Goal: Task Accomplishment & Management: Use online tool/utility

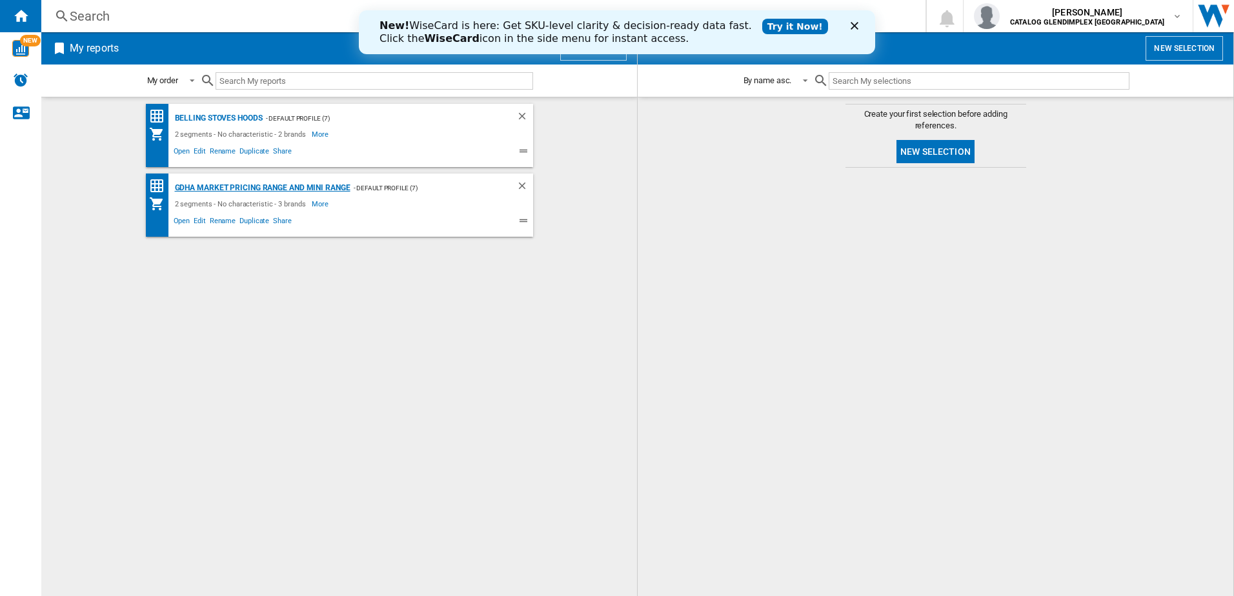
click at [281, 183] on div "GDHA Market Pricing Range and Mini Range" at bounding box center [261, 188] width 179 height 16
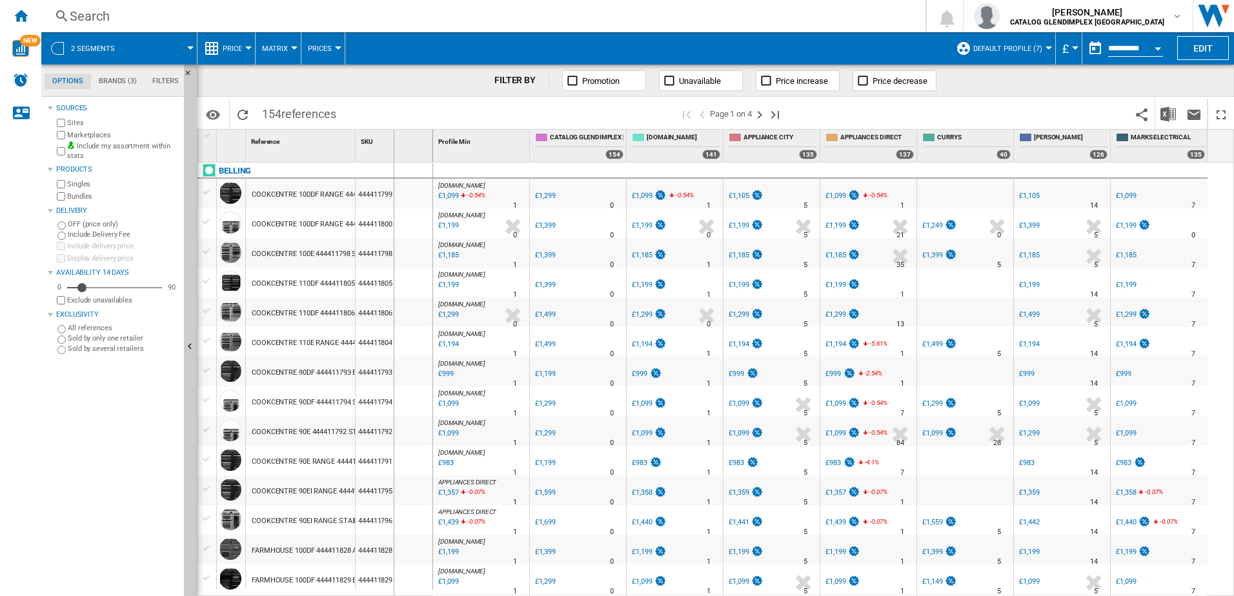
drag, startPoint x: 354, startPoint y: 152, endPoint x: 399, endPoint y: 152, distance: 45.2
click at [399, 152] on div "1 Reference 1 SKU 1" at bounding box center [315, 146] width 236 height 32
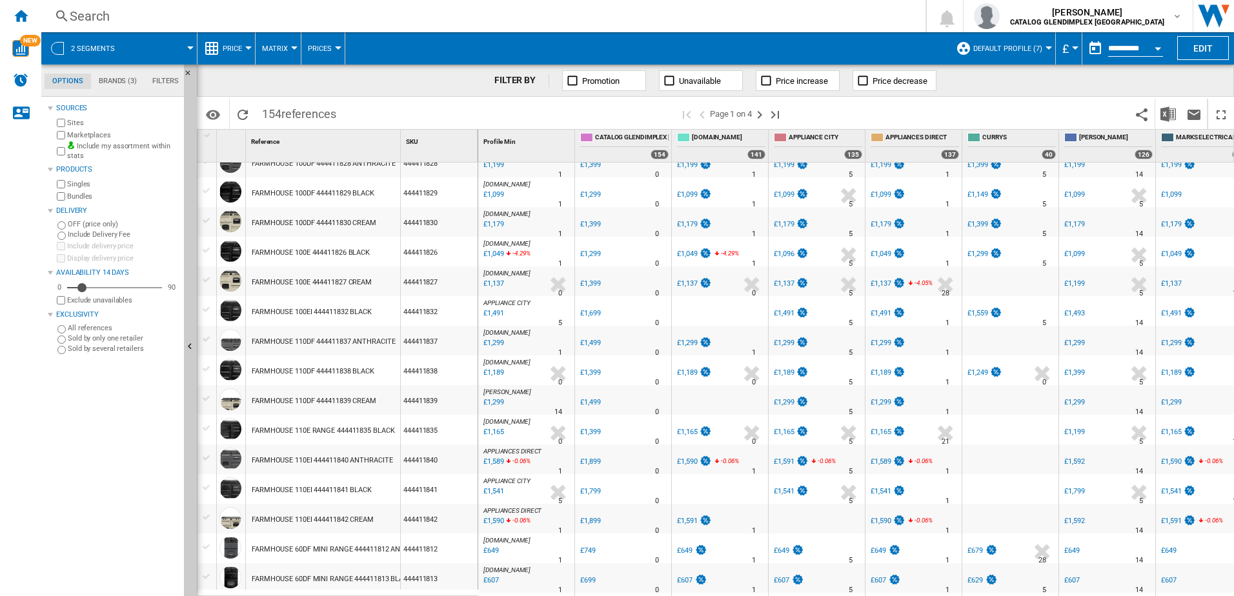
scroll to position [323, 0]
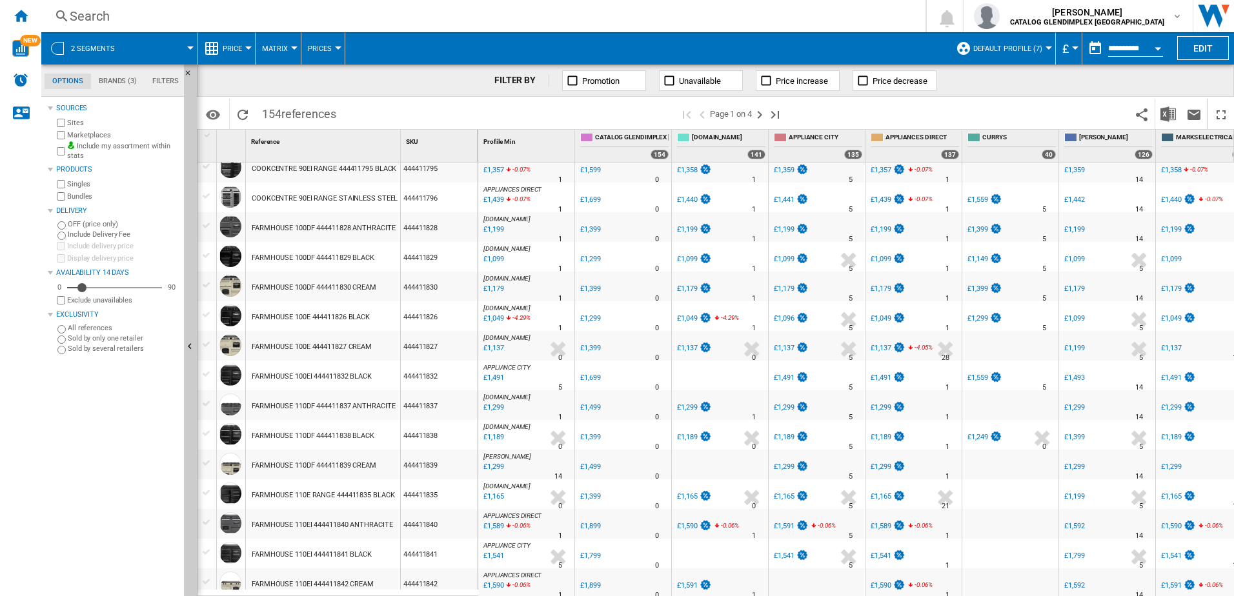
click at [555, 304] on div "[DOMAIN_NAME] : AO -19.2 % £1,049 -4.29 % N/A 1 [DOMAIN_NAME] : AO" at bounding box center [526, 316] width 96 height 30
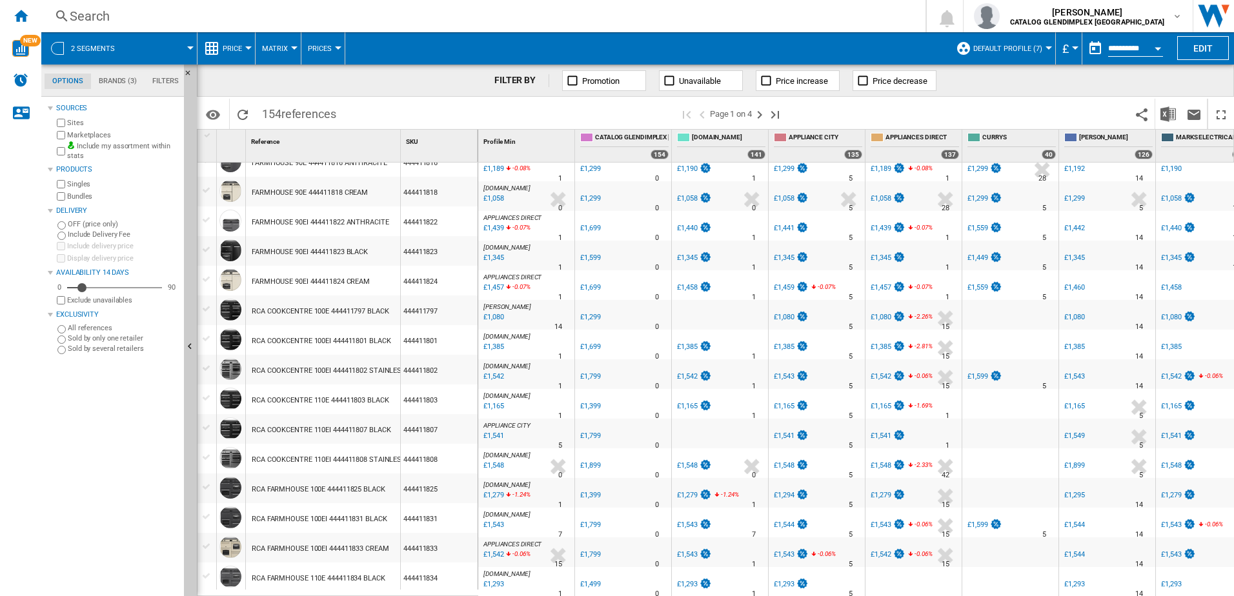
scroll to position [1073, 0]
click at [390, 469] on div "RCA COOKCENTRE 110EI 444411808 STAINLESS STEEL" at bounding box center [340, 458] width 176 height 30
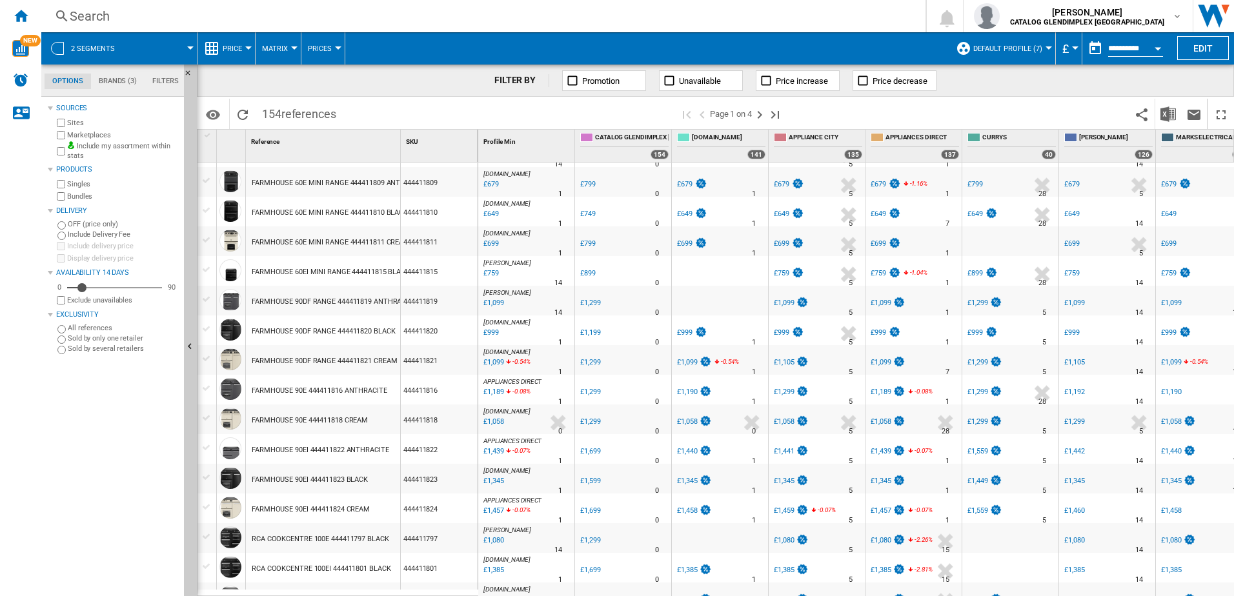
scroll to position [0, 0]
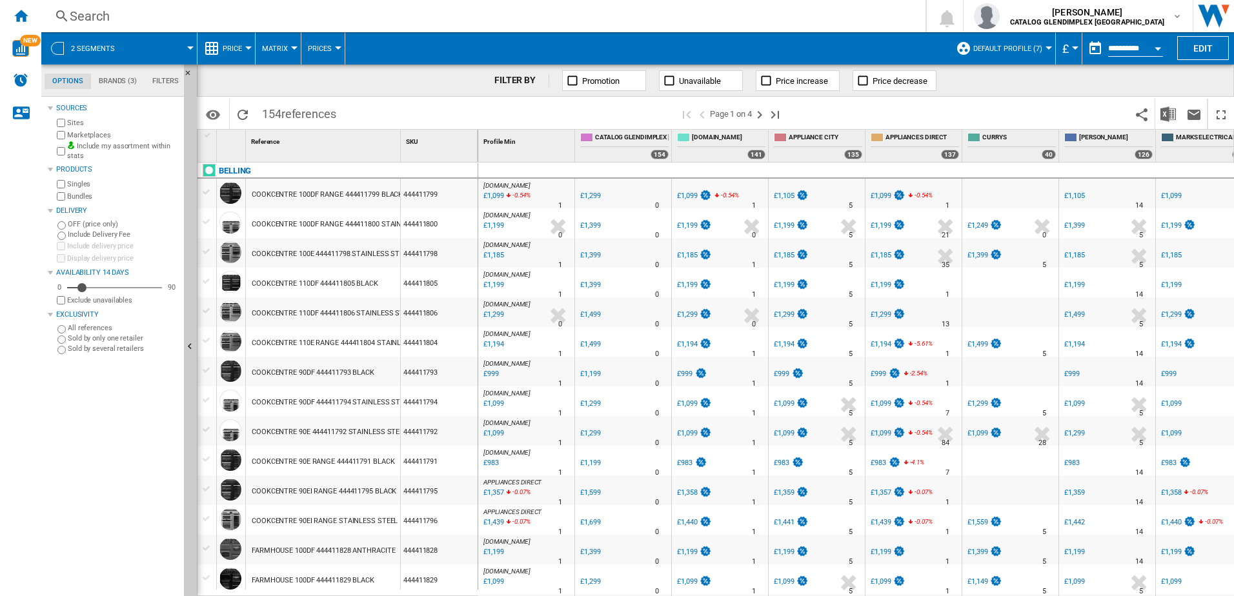
click at [85, 52] on span "2 segments" at bounding box center [93, 49] width 44 height 8
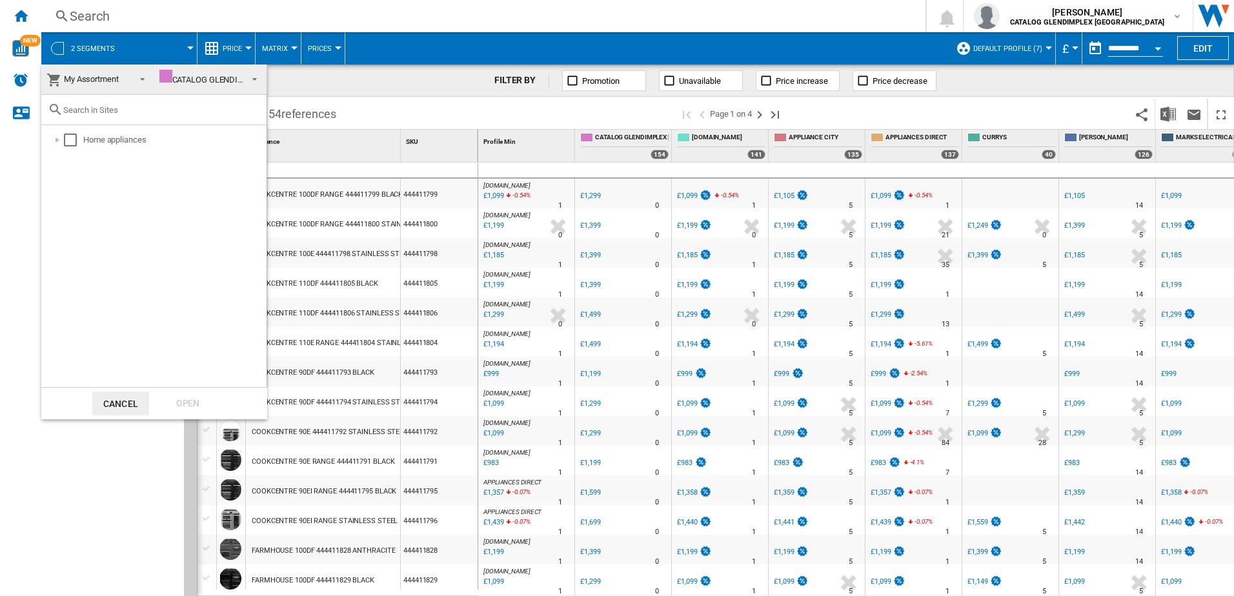
click at [85, 52] on md-backdrop at bounding box center [617, 298] width 1234 height 596
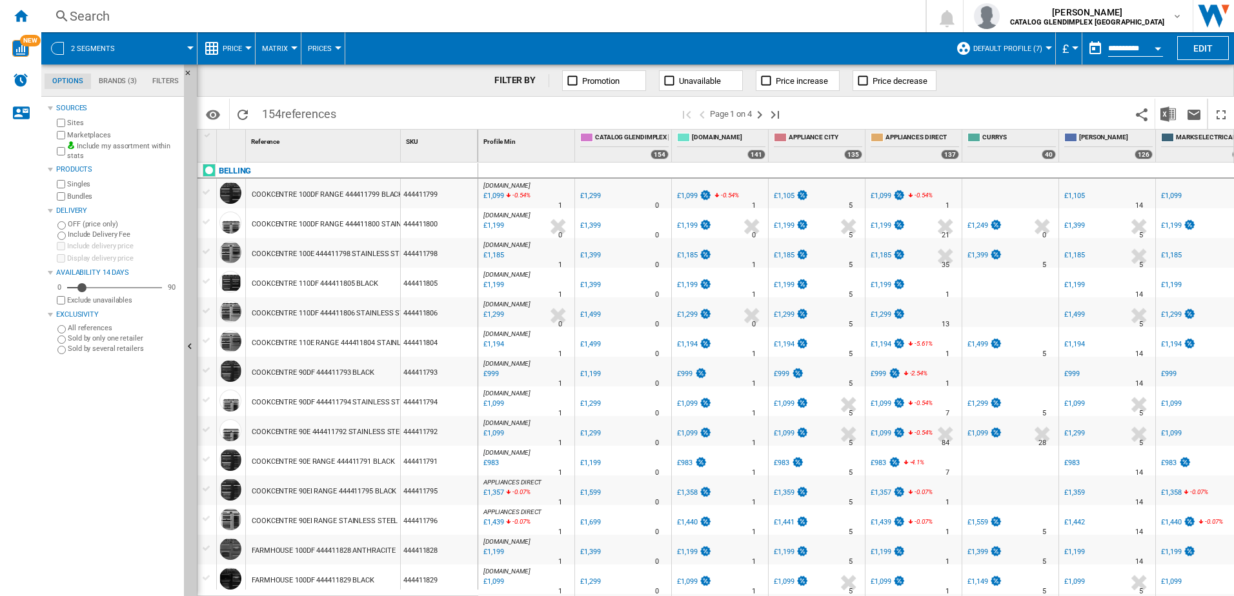
click at [85, 52] on span "2 segments" at bounding box center [93, 49] width 44 height 8
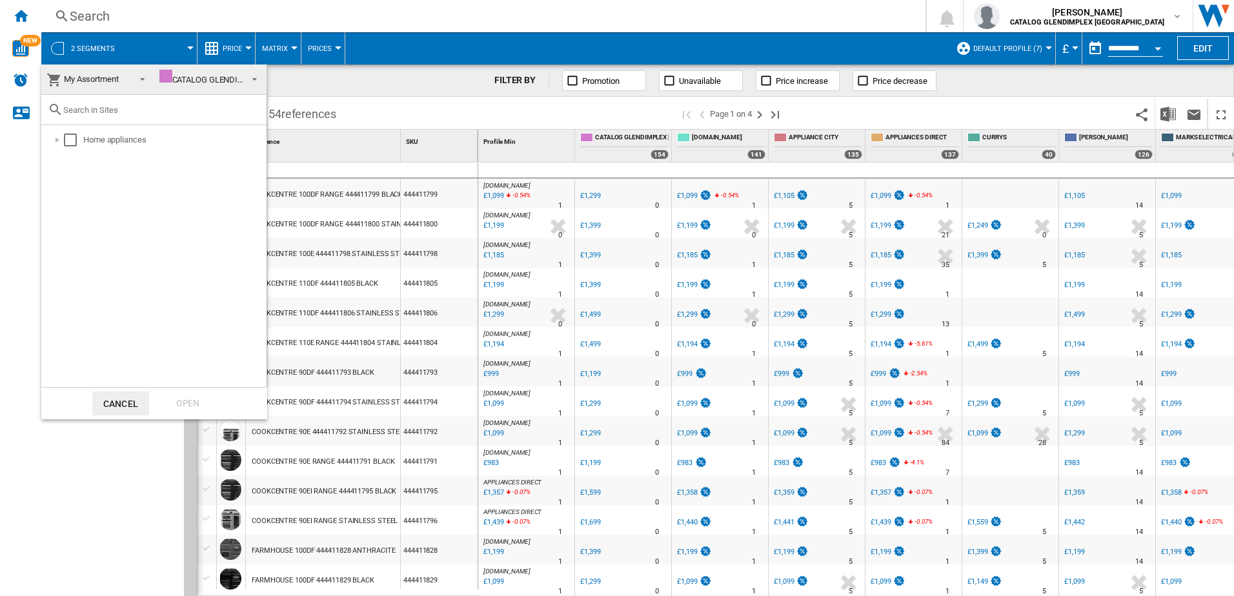
click at [85, 52] on md-backdrop at bounding box center [617, 298] width 1234 height 596
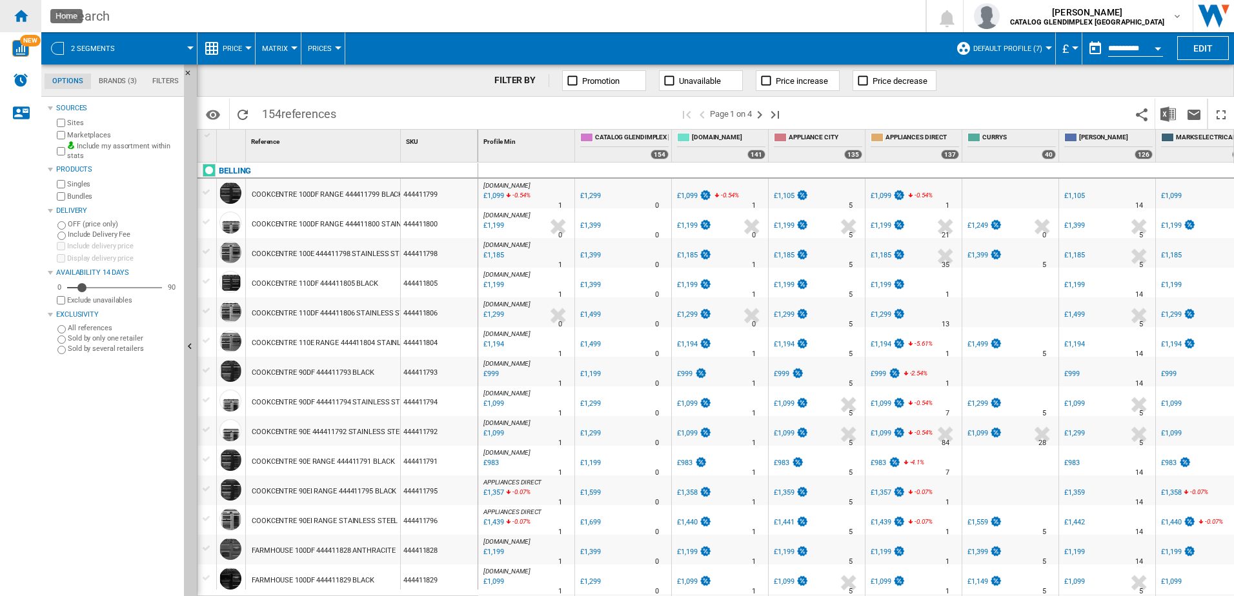
click at [17, 19] on ng-md-icon "Home" at bounding box center [20, 15] width 15 height 15
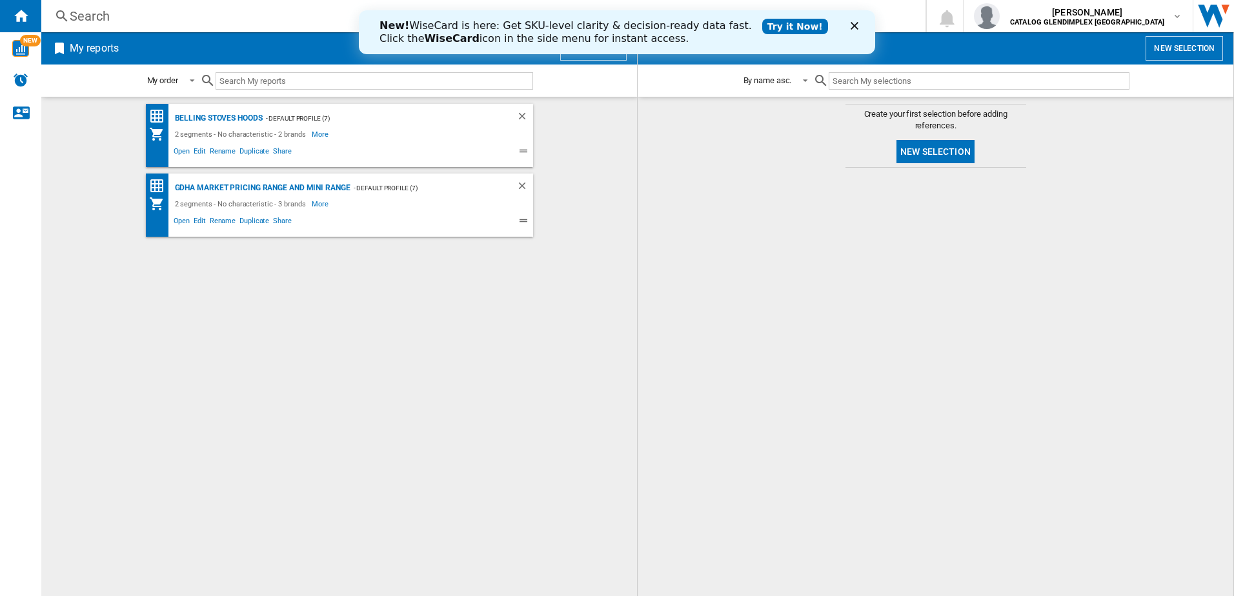
click at [1186, 51] on button "New selection" at bounding box center [1183, 48] width 77 height 25
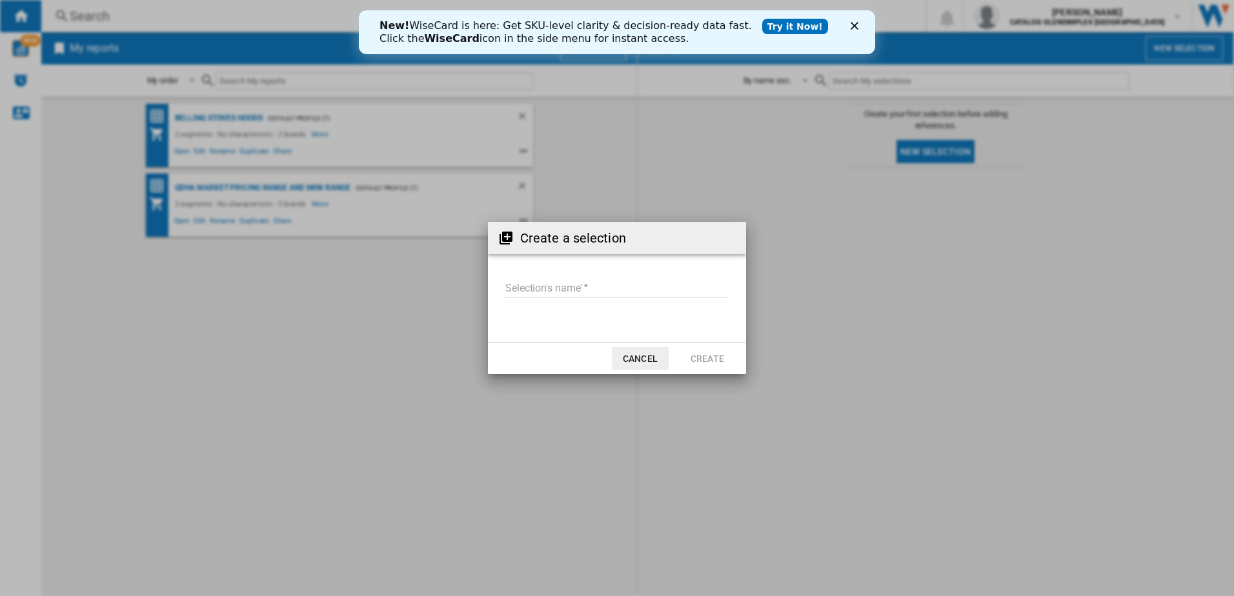
click at [530, 289] on input "Selection's name'" at bounding box center [617, 288] width 225 height 19
type input "**********"
click at [709, 365] on button "Create" at bounding box center [707, 358] width 57 height 23
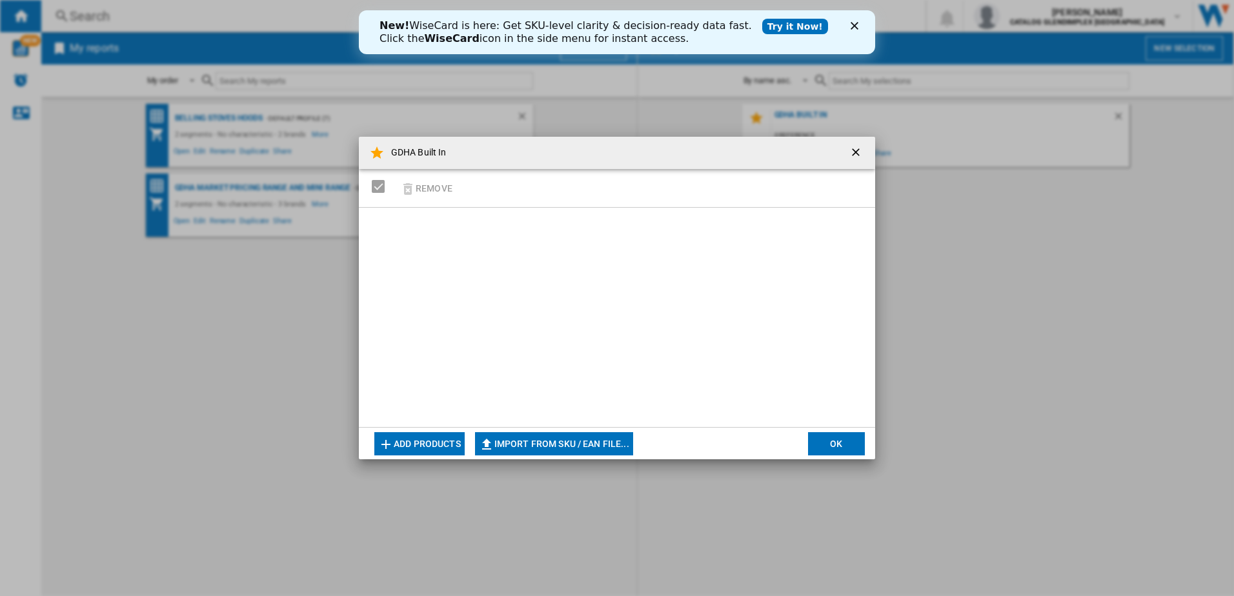
click at [410, 444] on button "Add products" at bounding box center [419, 443] width 90 height 23
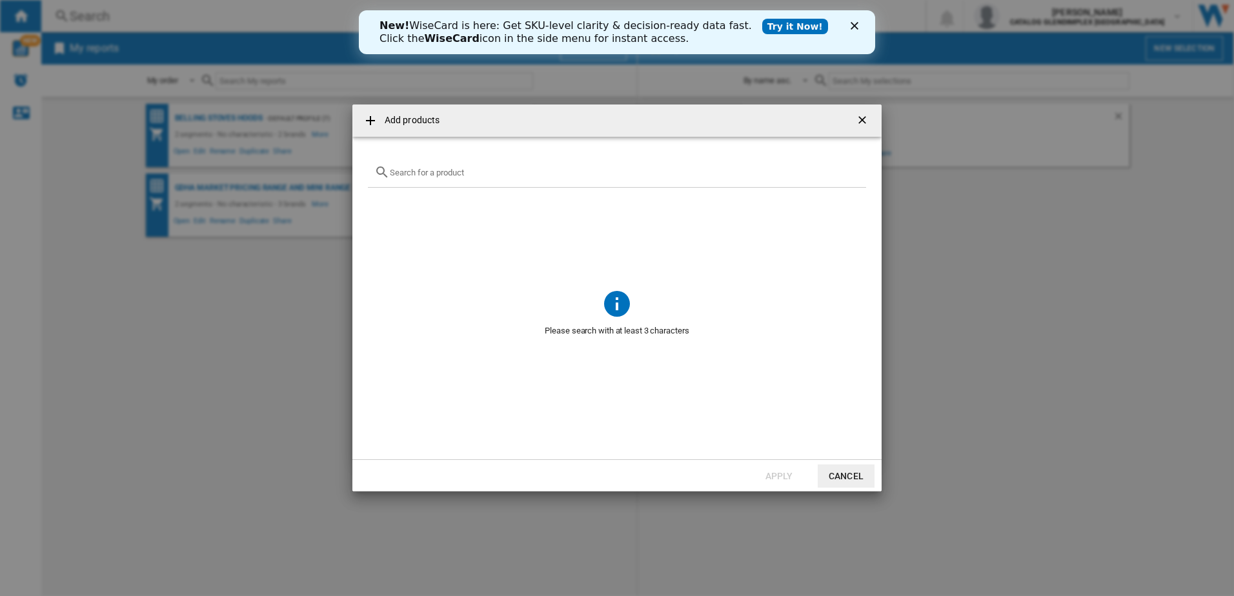
click at [860, 478] on button "Cancel" at bounding box center [846, 476] width 57 height 23
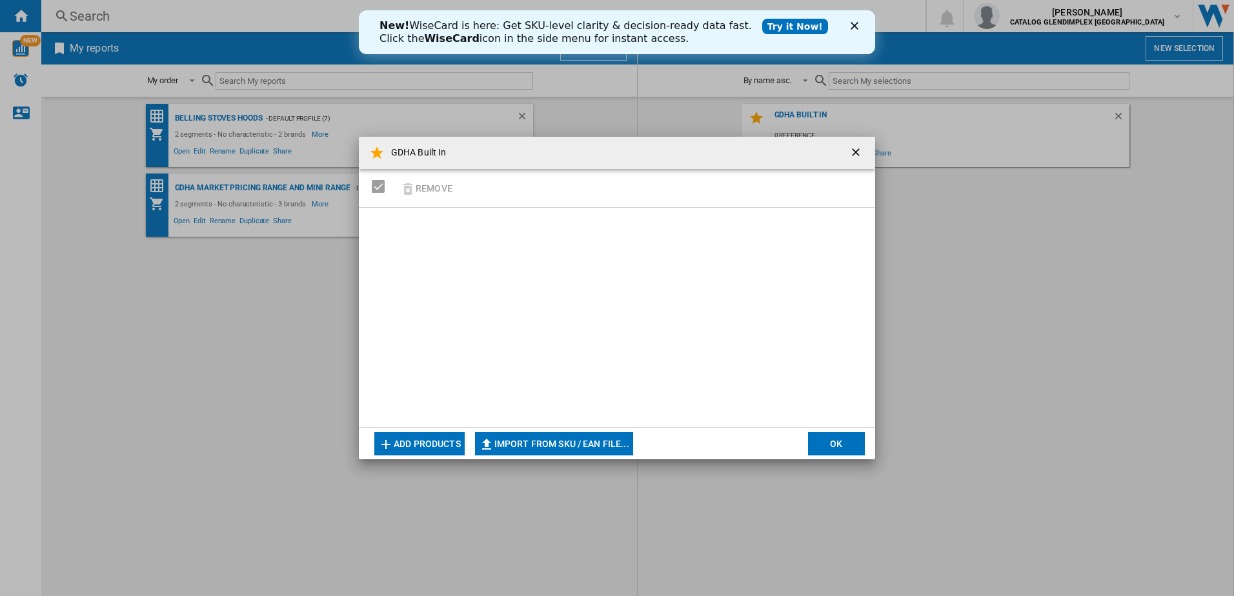
click at [838, 444] on button "OK" at bounding box center [836, 443] width 57 height 23
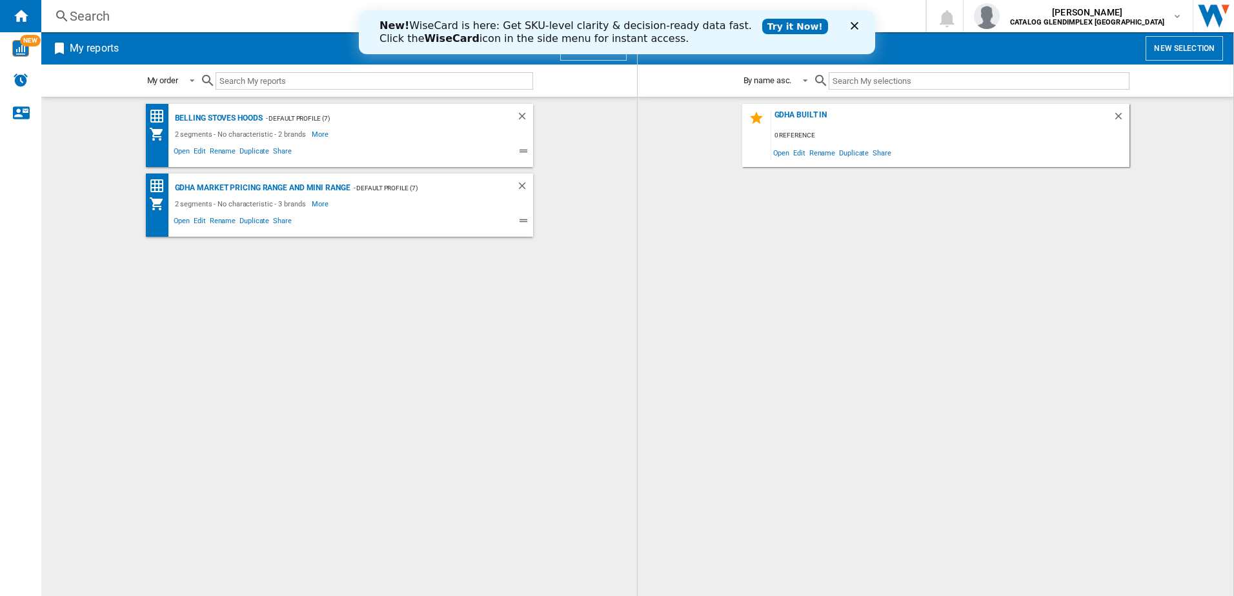
click at [1056, 54] on span "My selections" at bounding box center [901, 48] width 476 height 25
click at [849, 27] on div "New! WiseCard is here: Get SKU-level clarity & decision-ready data fast. Click …" at bounding box center [617, 32] width 516 height 34
click at [858, 27] on icon "Close" at bounding box center [855, 26] width 8 height 8
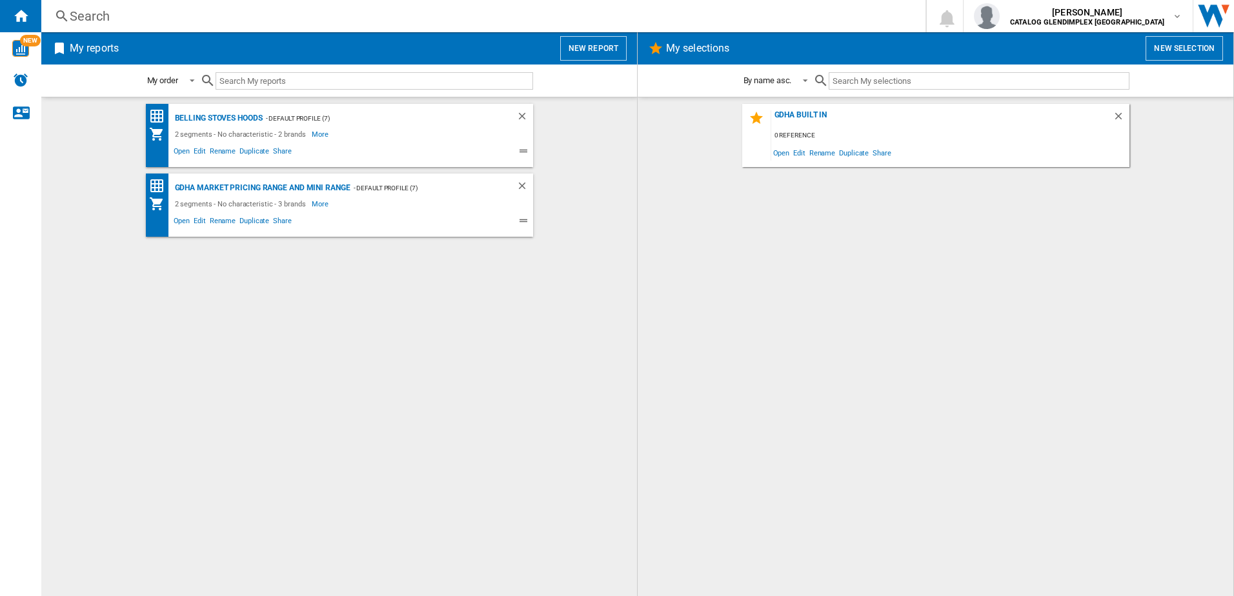
click at [596, 47] on button "New report" at bounding box center [593, 48] width 66 height 25
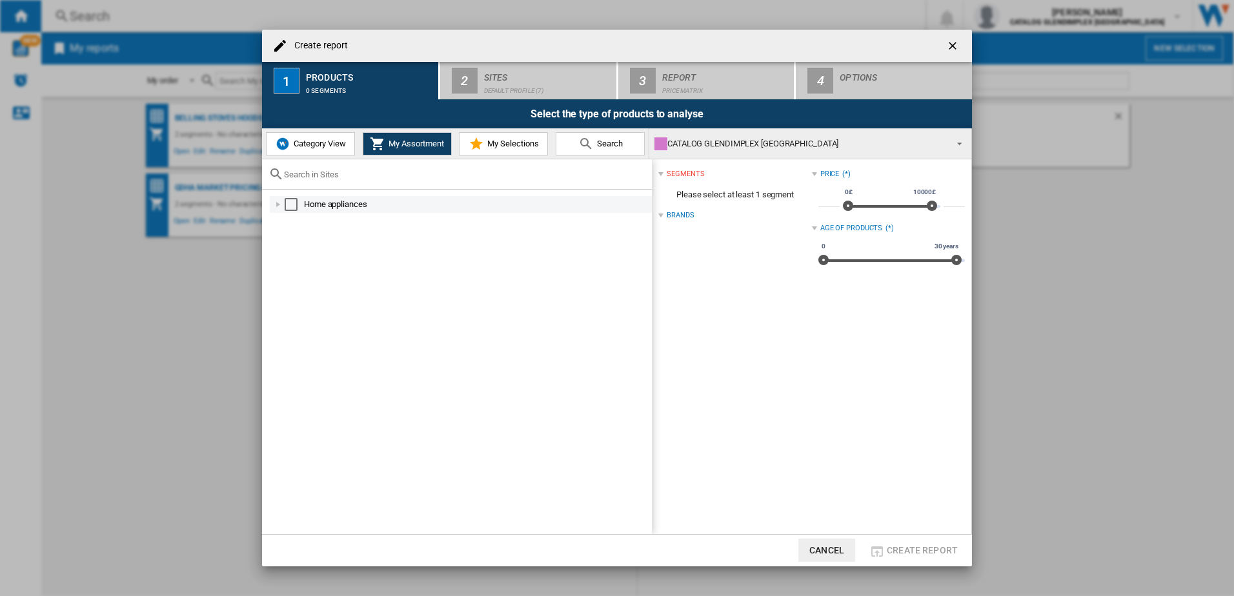
click at [277, 203] on div at bounding box center [278, 204] width 13 height 13
click at [294, 238] on div at bounding box center [292, 238] width 13 height 13
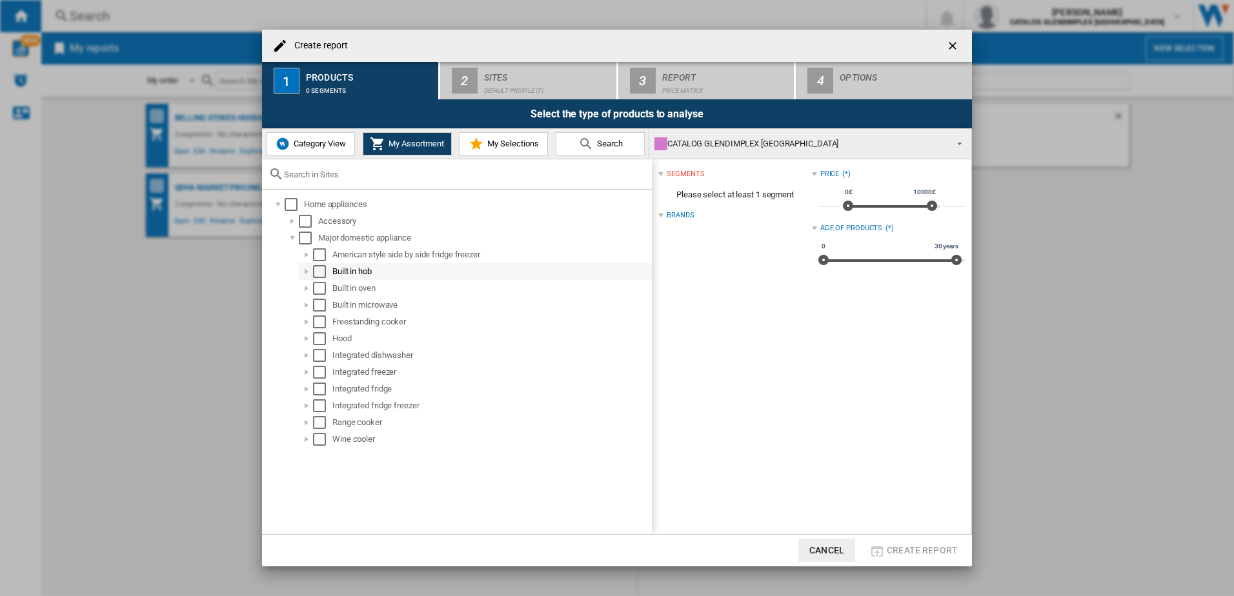
click at [327, 277] on md-checkbox "Select" at bounding box center [322, 271] width 19 height 13
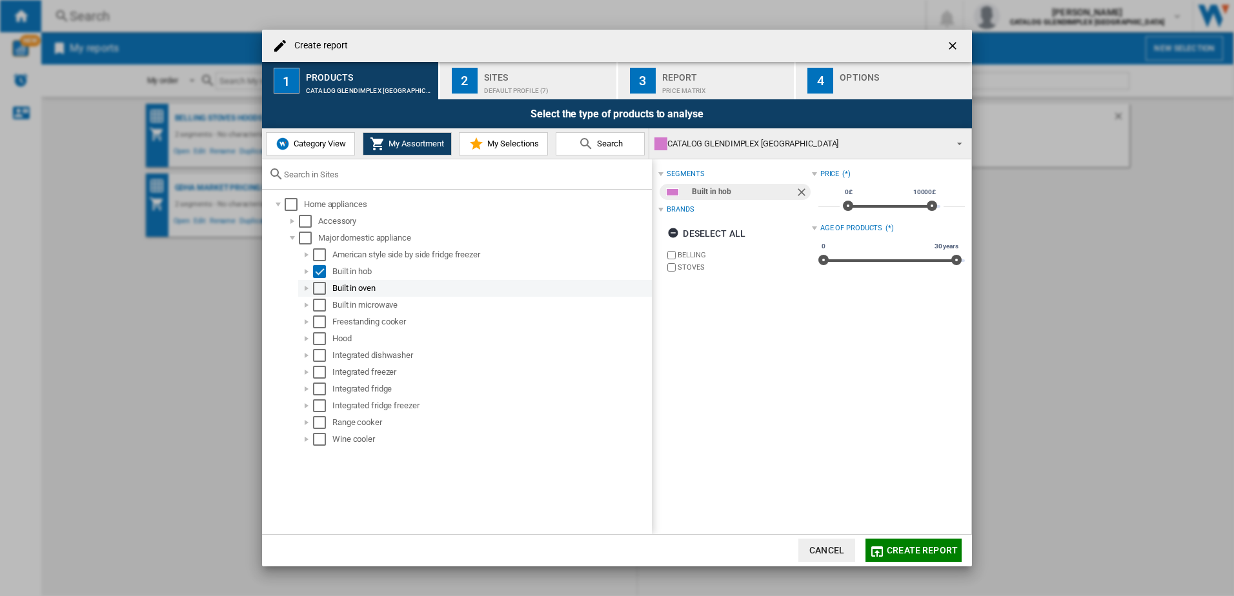
click at [325, 284] on div "Select" at bounding box center [319, 288] width 13 height 13
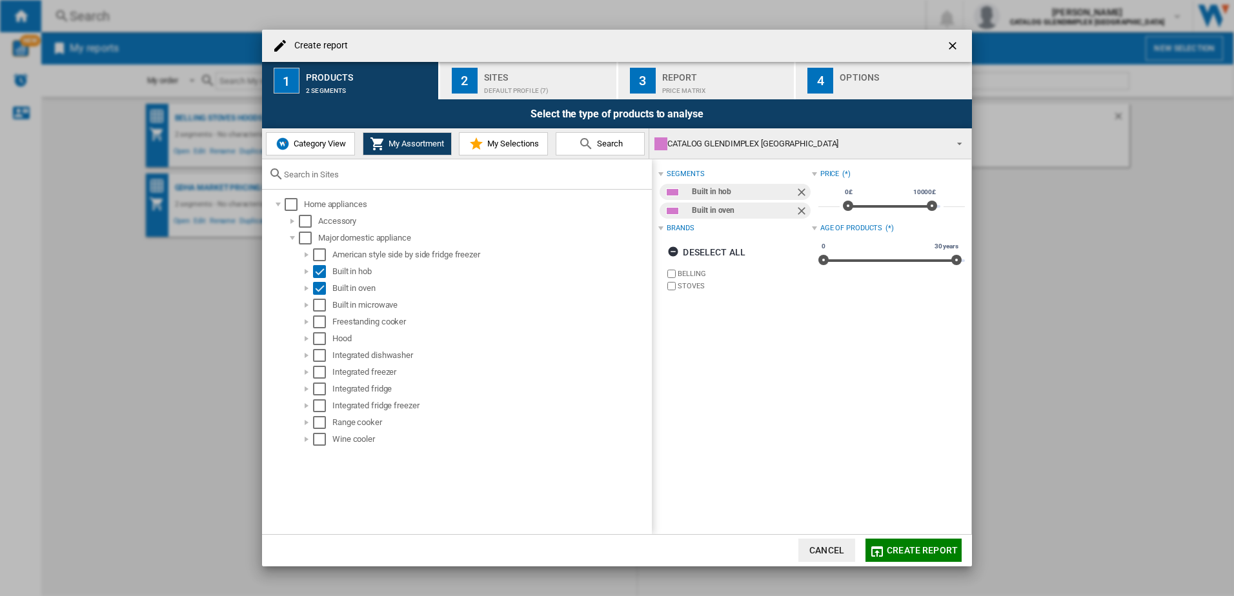
click at [912, 552] on span "Create report" at bounding box center [922, 550] width 71 height 10
